Goal: Information Seeking & Learning: Learn about a topic

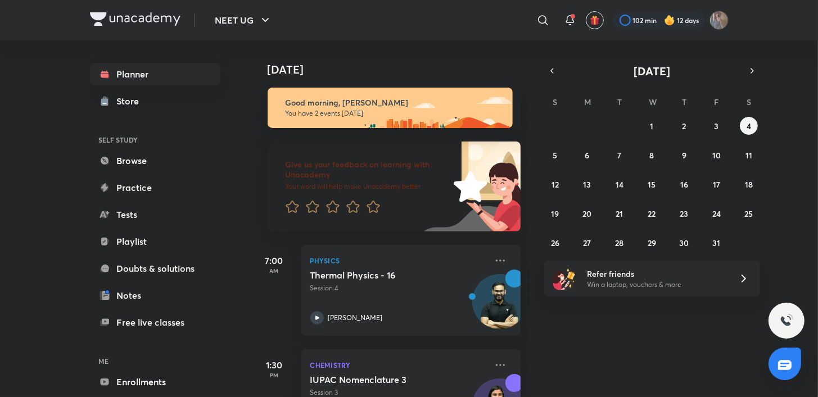
scroll to position [61, 0]
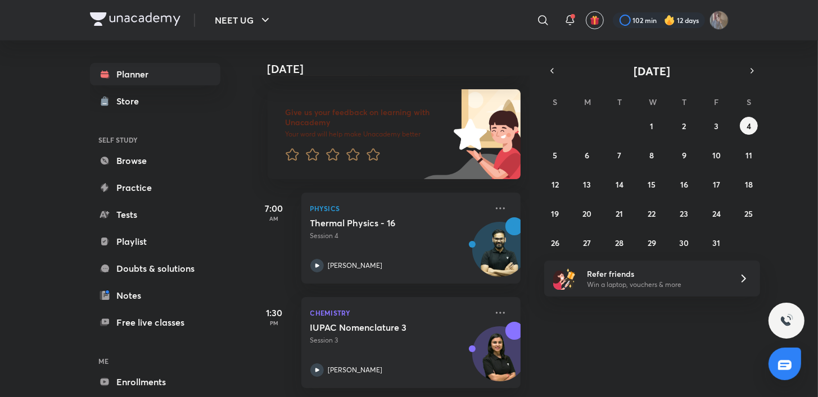
click at [529, 79] on div "[DATE] Good morning, [PERSON_NAME] You have 2 events [DATE] Give us your feedba…" at bounding box center [534, 218] width 564 height 357
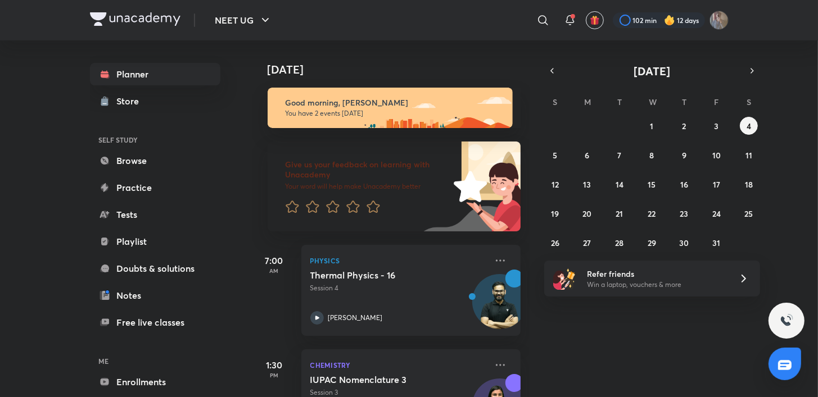
click at [566, 388] on div "[DATE] Good morning, [PERSON_NAME] You have 2 events [DATE] Give us your feedba…" at bounding box center [534, 218] width 564 height 357
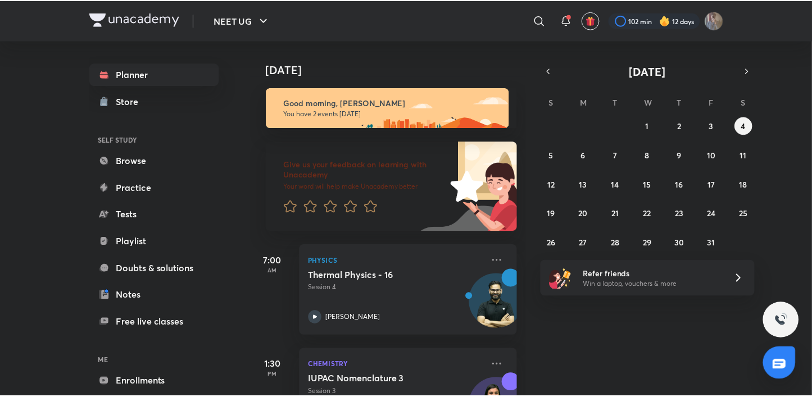
scroll to position [61, 0]
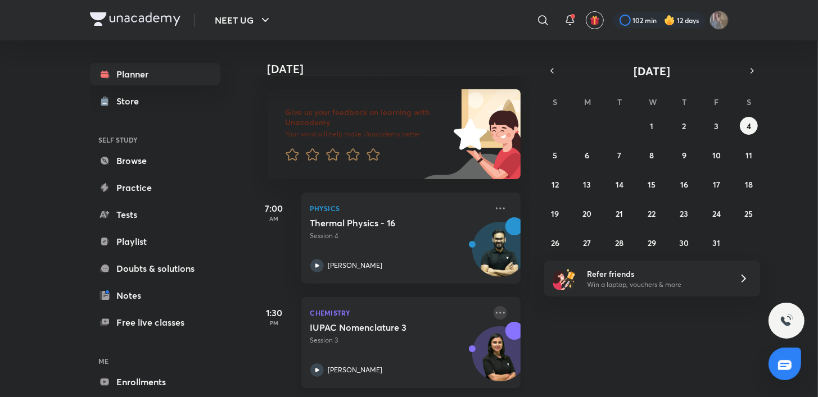
click at [494, 308] on icon at bounding box center [500, 312] width 13 height 13
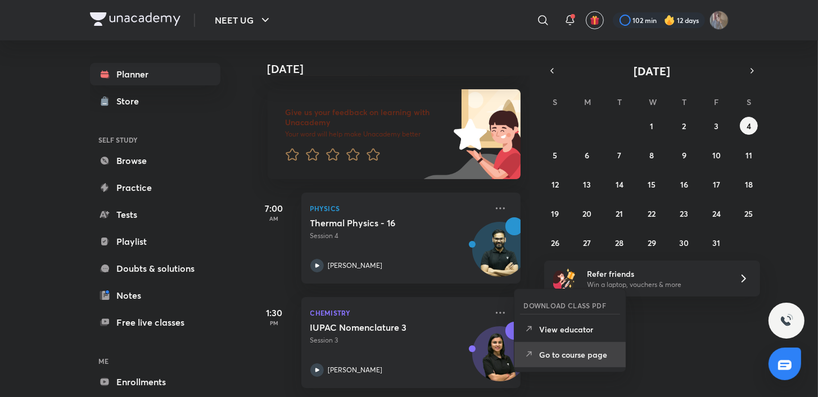
click at [580, 350] on p "Go to course page" at bounding box center [578, 355] width 78 height 12
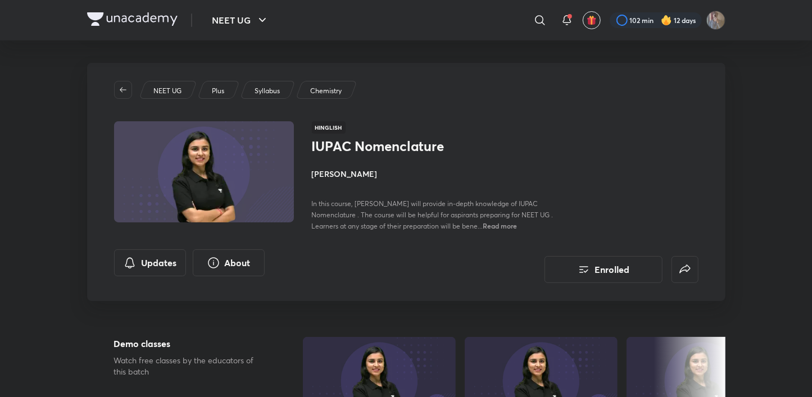
click at [417, 221] on div "In this course, [PERSON_NAME] will provide in-depth knowledge of IUPAC Nomencla…" at bounding box center [438, 215] width 252 height 34
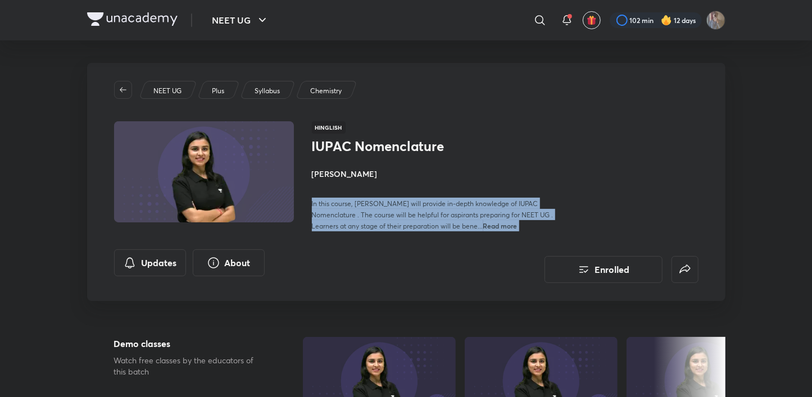
click at [417, 221] on div "In this course, [PERSON_NAME] will provide in-depth knowledge of IUPAC Nomencla…" at bounding box center [438, 215] width 252 height 34
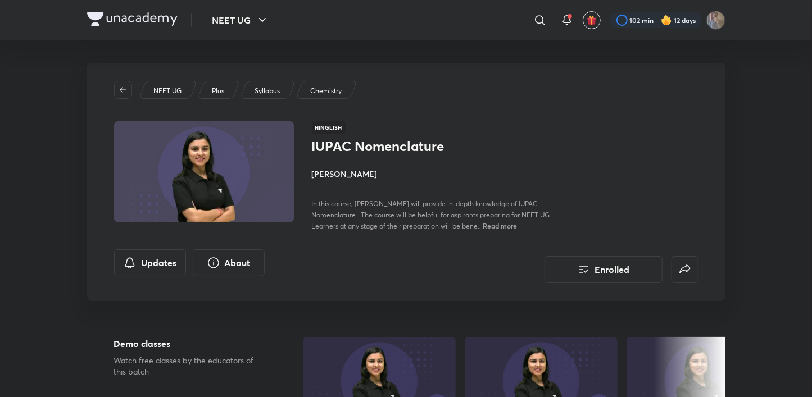
drag, startPoint x: 39, startPoint y: 182, endPoint x: 60, endPoint y: 209, distance: 34.4
click at [557, 141] on div "IUPAC Nomenclature [PERSON_NAME] In this course, [PERSON_NAME] will provide in-…" at bounding box center [438, 184] width 252 height 93
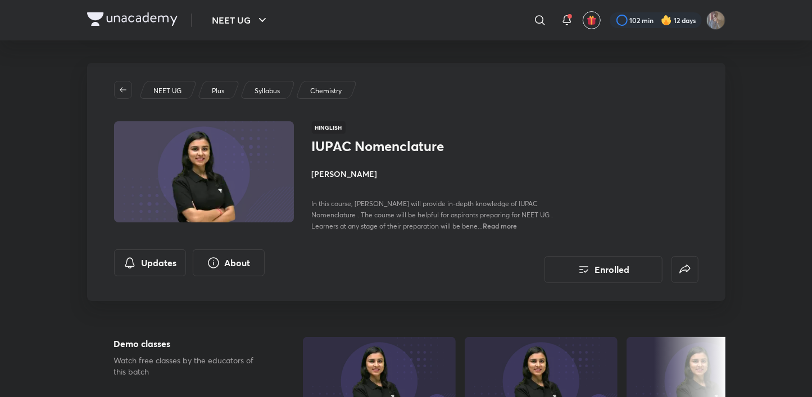
click at [557, 141] on div "IUPAC Nomenclature [PERSON_NAME] In this course, [PERSON_NAME] will provide in-…" at bounding box center [438, 184] width 252 height 93
drag, startPoint x: 557, startPoint y: 141, endPoint x: 548, endPoint y: 199, distance: 58.6
click at [548, 199] on div "In this course, [PERSON_NAME] will provide in-depth knowledge of IUPAC Nomencla…" at bounding box center [438, 215] width 252 height 34
click at [548, 200] on span "In this course, [PERSON_NAME] will provide in-depth knowledge of IUPAC Nomencla…" at bounding box center [433, 215] width 242 height 31
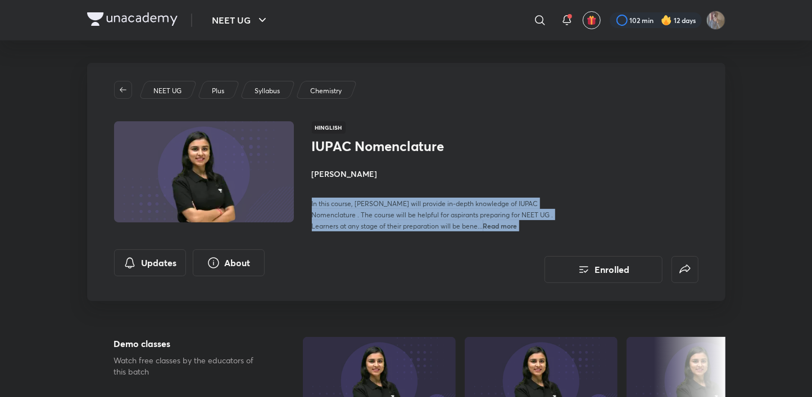
click at [548, 199] on div "In this course, [PERSON_NAME] will provide in-depth knowledge of IUPAC Nomencla…" at bounding box center [438, 215] width 252 height 34
drag, startPoint x: 548, startPoint y: 199, endPoint x: 524, endPoint y: 235, distance: 43.3
click at [524, 235] on div "NEET UG Plus Syllabus Chemistry Hinglish IUPAC Nomenclature [PERSON_NAME] In th…" at bounding box center [406, 182] width 639 height 238
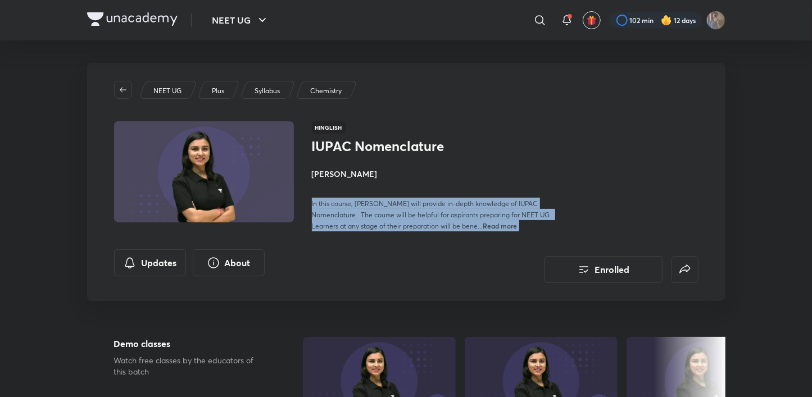
click at [524, 235] on div "NEET UG Plus Syllabus Chemistry Hinglish IUPAC Nomenclature [PERSON_NAME] In th…" at bounding box center [406, 182] width 639 height 238
click at [505, 228] on span "Read more" at bounding box center [500, 225] width 34 height 9
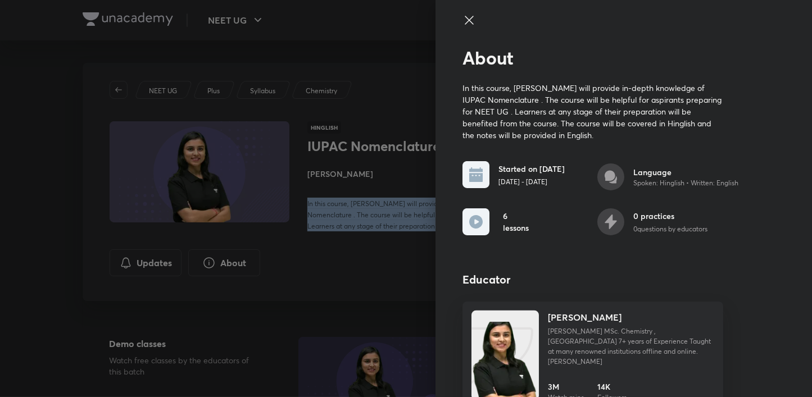
click at [505, 228] on div at bounding box center [406, 198] width 812 height 397
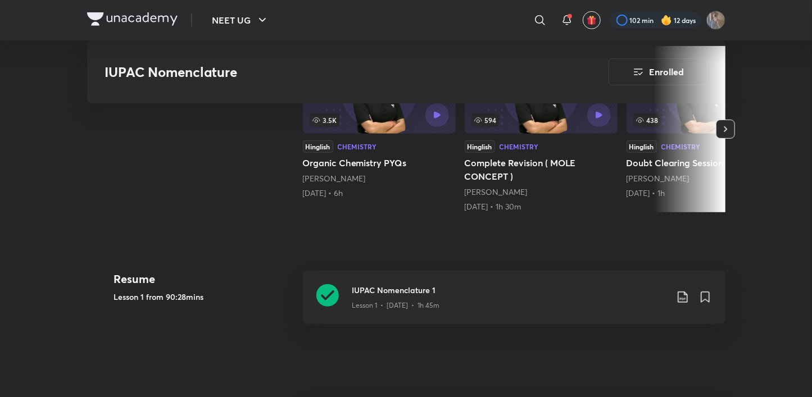
scroll to position [292, 0]
click at [323, 301] on icon at bounding box center [327, 294] width 22 height 22
